Goal: Transaction & Acquisition: Purchase product/service

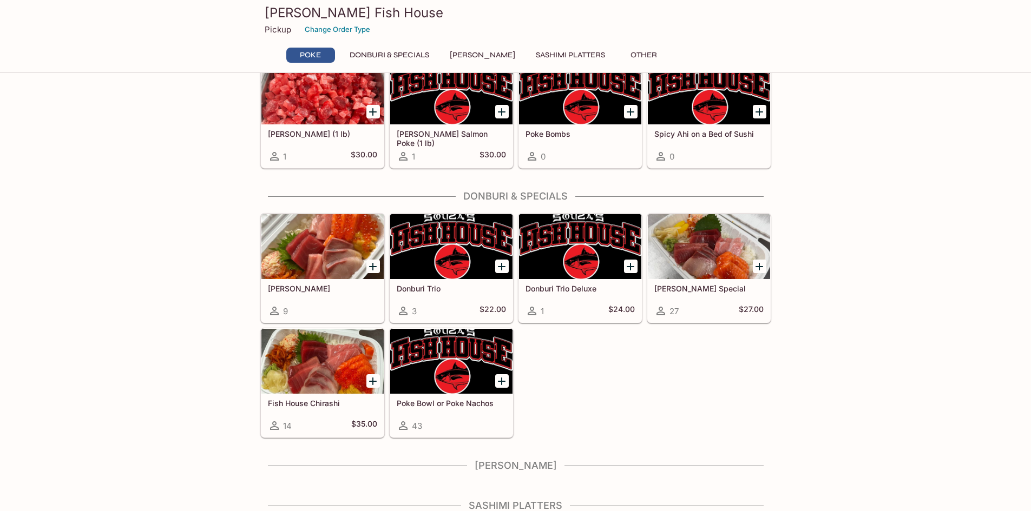
scroll to position [155, 0]
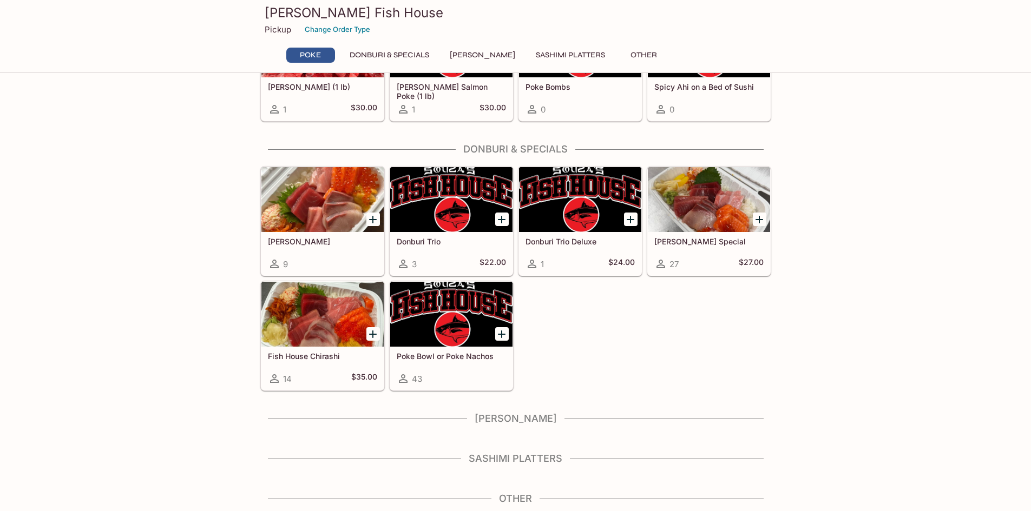
click at [512, 459] on h4 "Sashimi Platters" at bounding box center [515, 459] width 511 height 12
drag, startPoint x: 509, startPoint y: 499, endPoint x: 504, endPoint y: 478, distance: 21.7
click at [509, 498] on h4 "Other" at bounding box center [515, 499] width 511 height 12
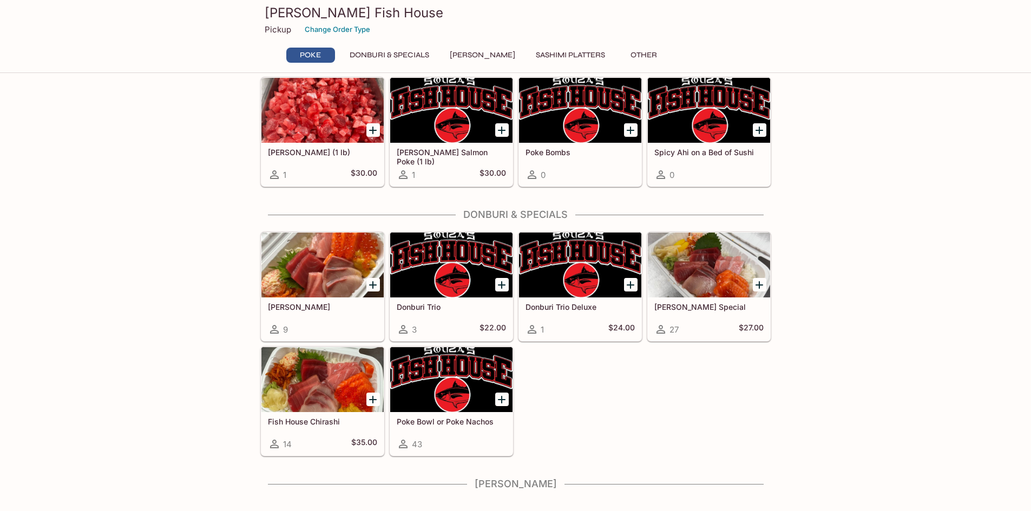
scroll to position [0, 0]
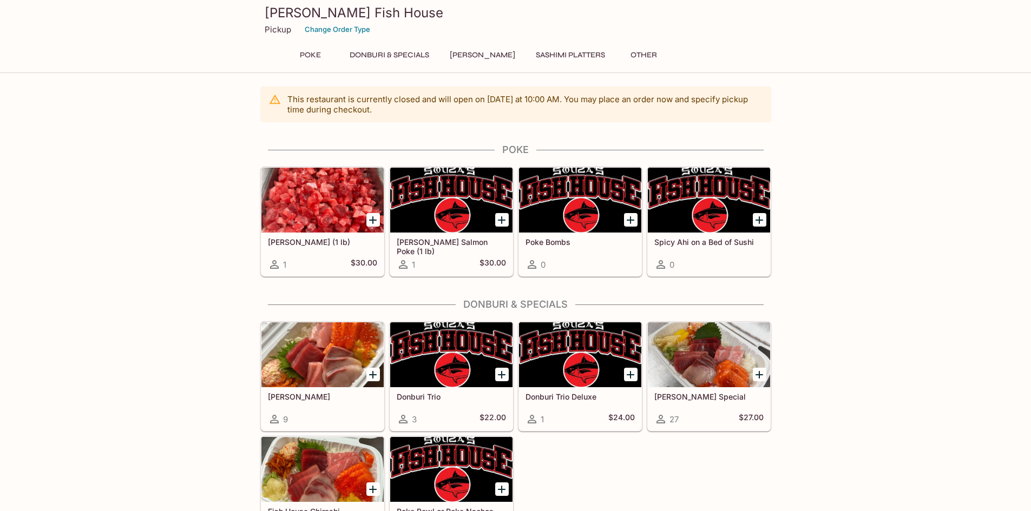
click at [396, 51] on button "Donburi & Specials" at bounding box center [389, 55] width 91 height 15
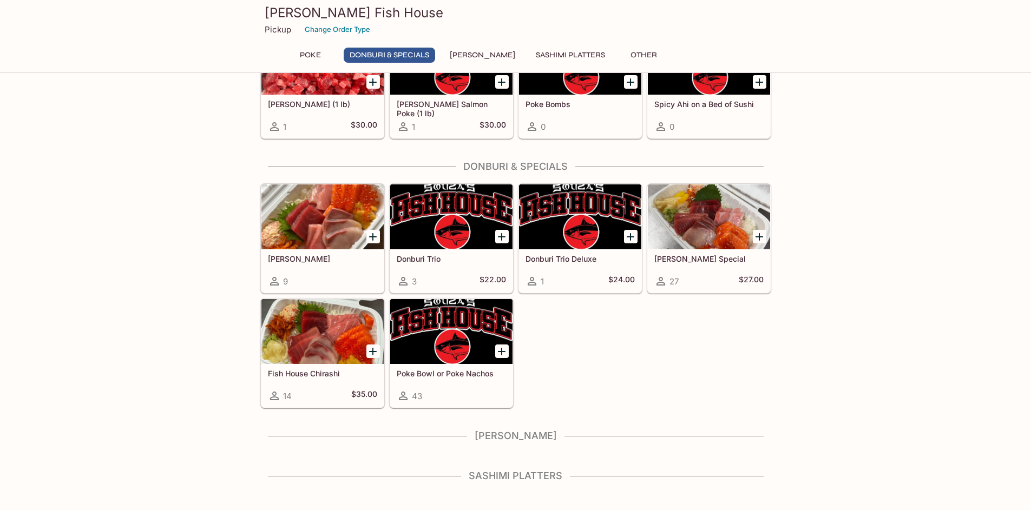
scroll to position [155, 0]
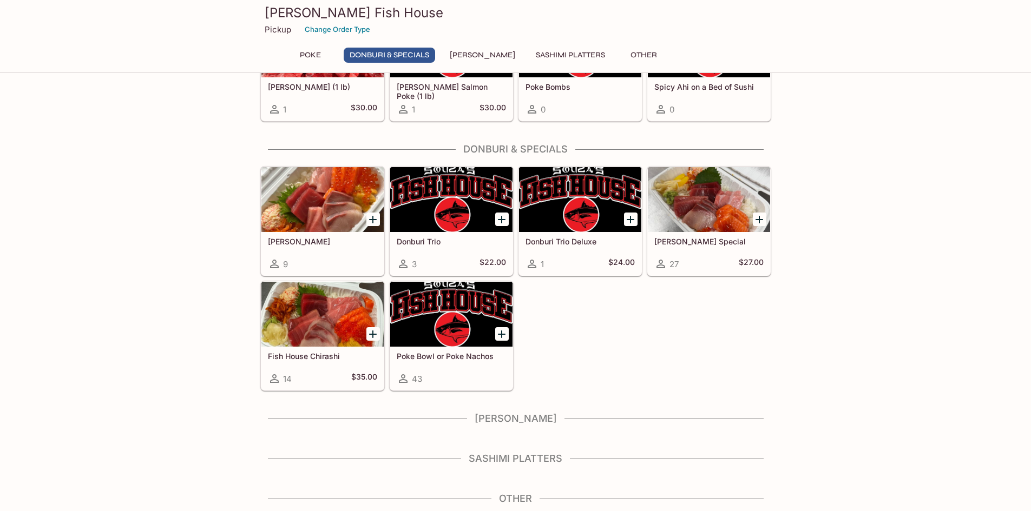
click at [469, 52] on button "[PERSON_NAME]" at bounding box center [482, 55] width 77 height 15
click at [545, 48] on button "Sashimi Platters" at bounding box center [570, 55] width 81 height 15
click at [620, 51] on button "Other" at bounding box center [644, 55] width 49 height 15
click at [304, 52] on button "Poke" at bounding box center [310, 55] width 49 height 15
click at [299, 241] on h5 "[PERSON_NAME]" at bounding box center [322, 241] width 109 height 9
